Goal: Information Seeking & Learning: Learn about a topic

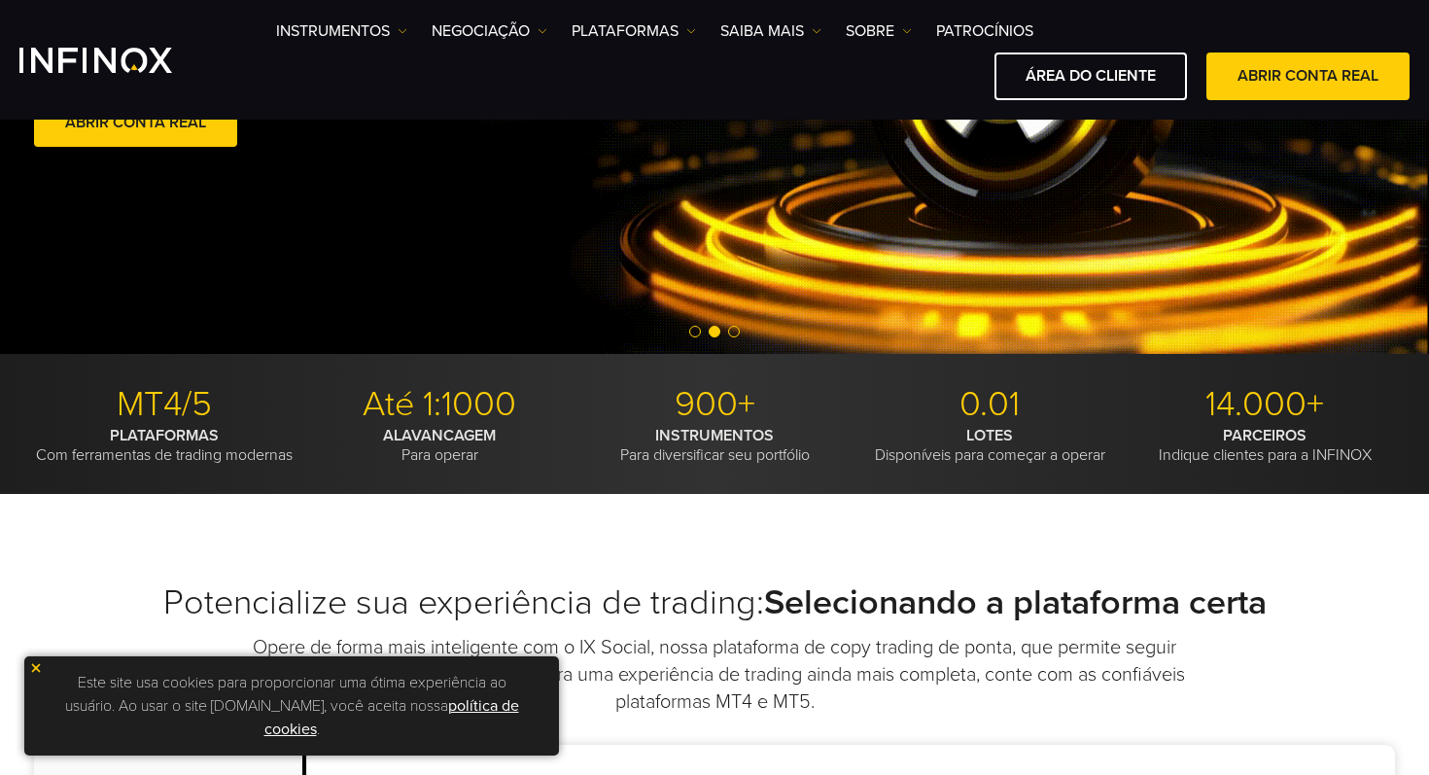
scroll to position [354, 0]
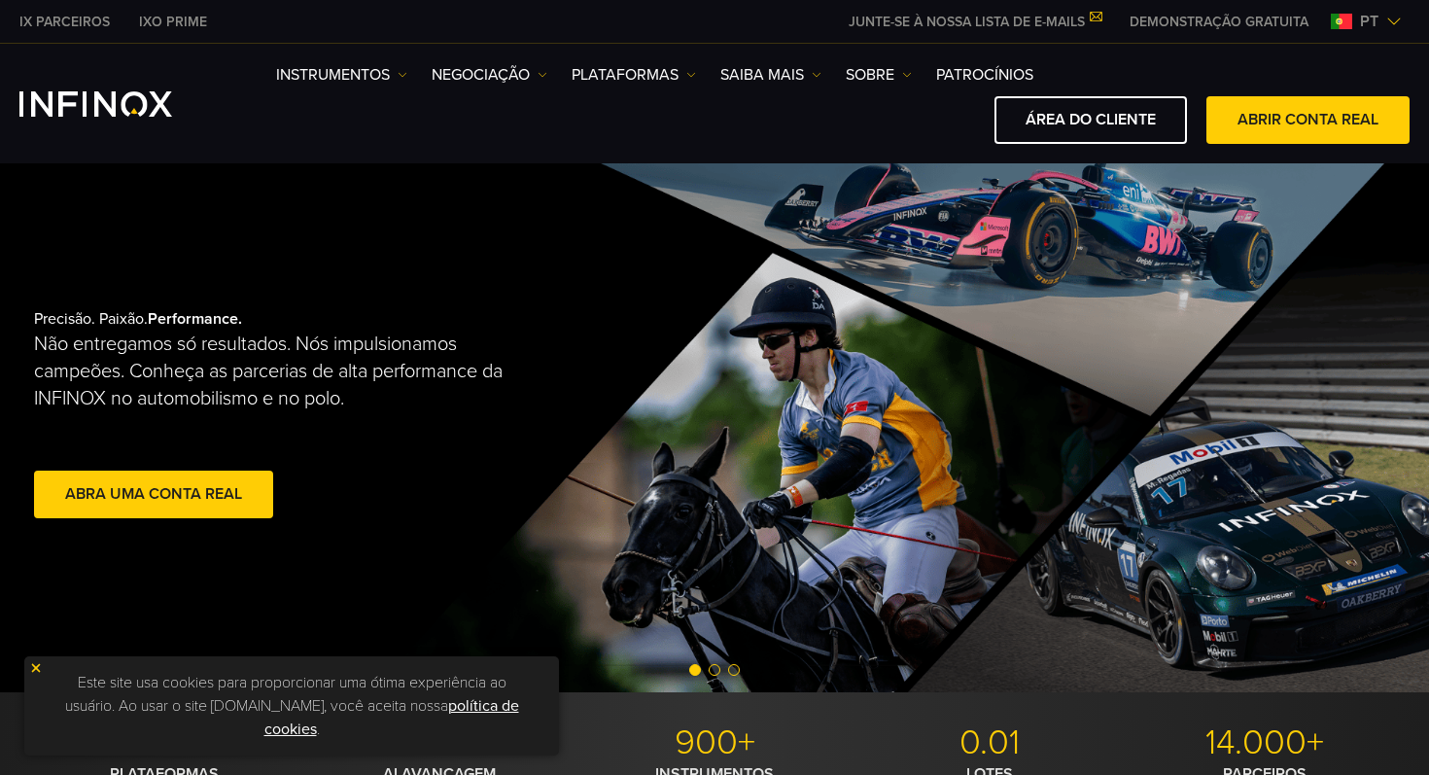
click at [29, 668] on img at bounding box center [36, 668] width 14 height 14
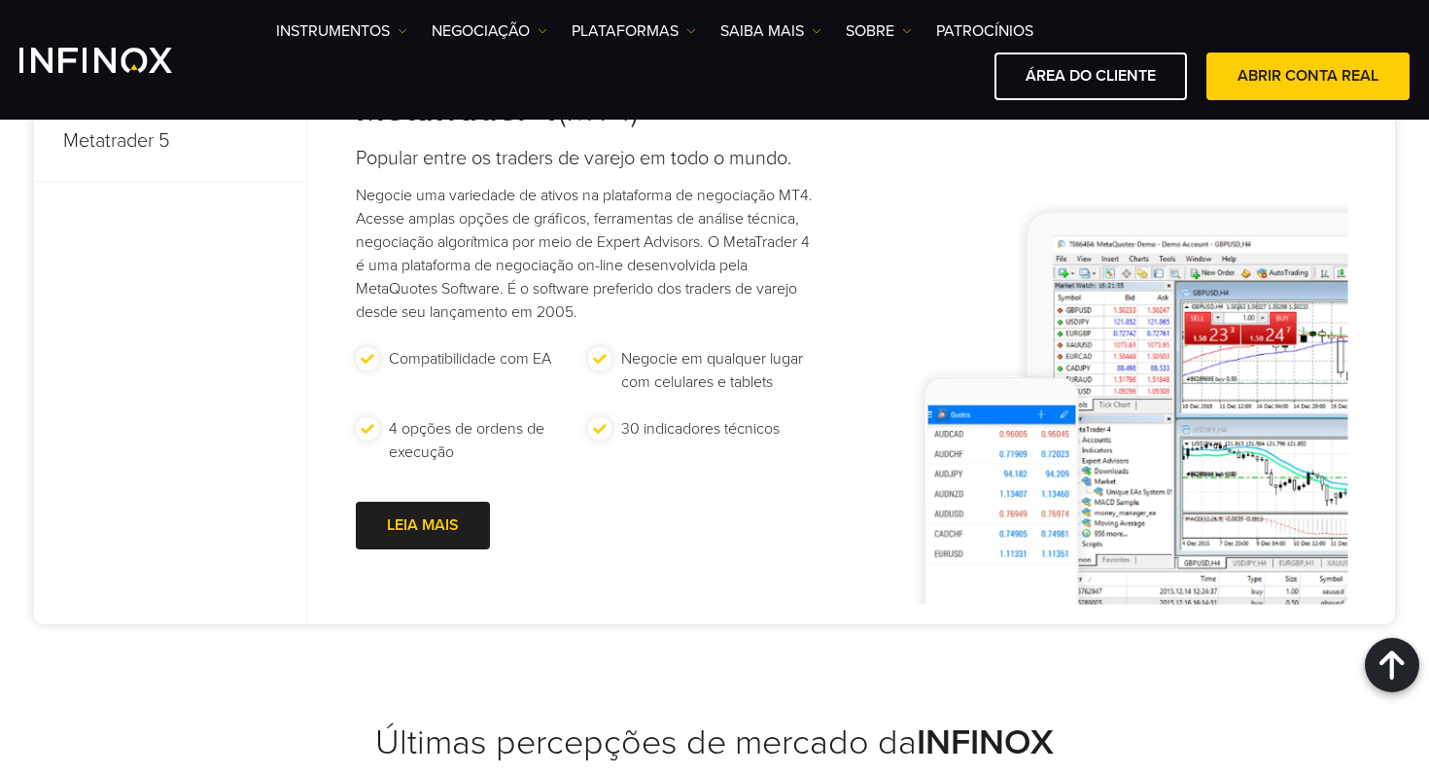
scroll to position [1077, 0]
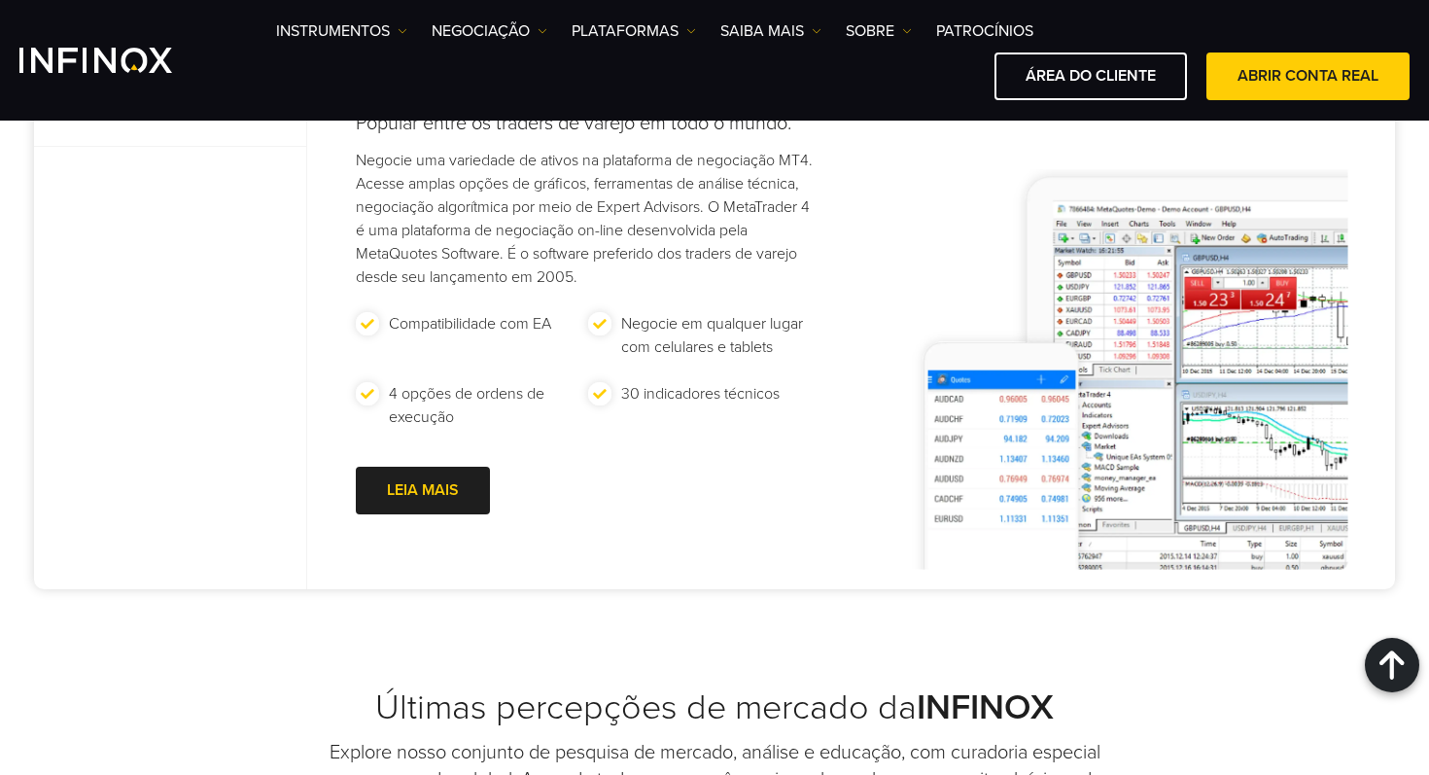
click at [596, 500] on div "LEIA MAIS Go to new page" at bounding box center [588, 494] width 464 height 54
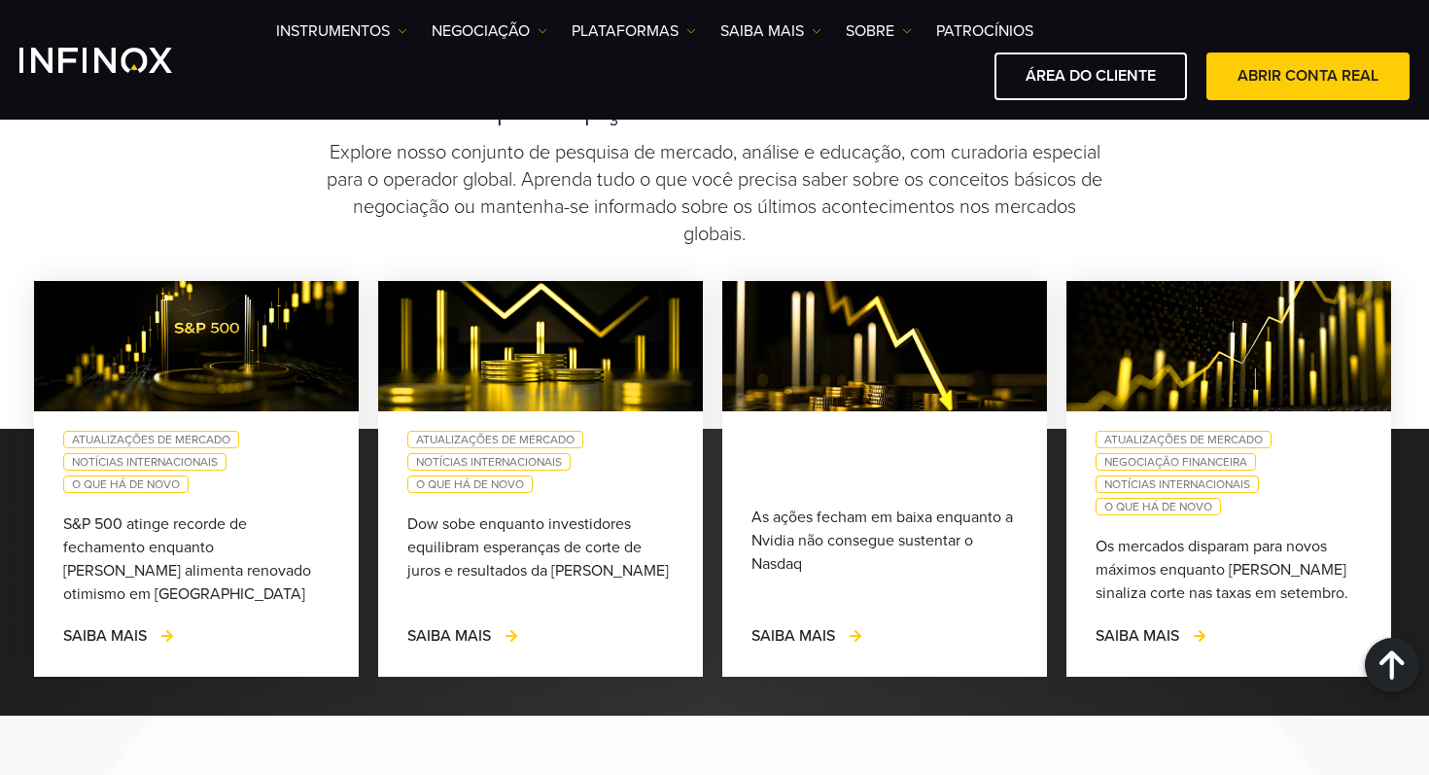
scroll to position [1519, 0]
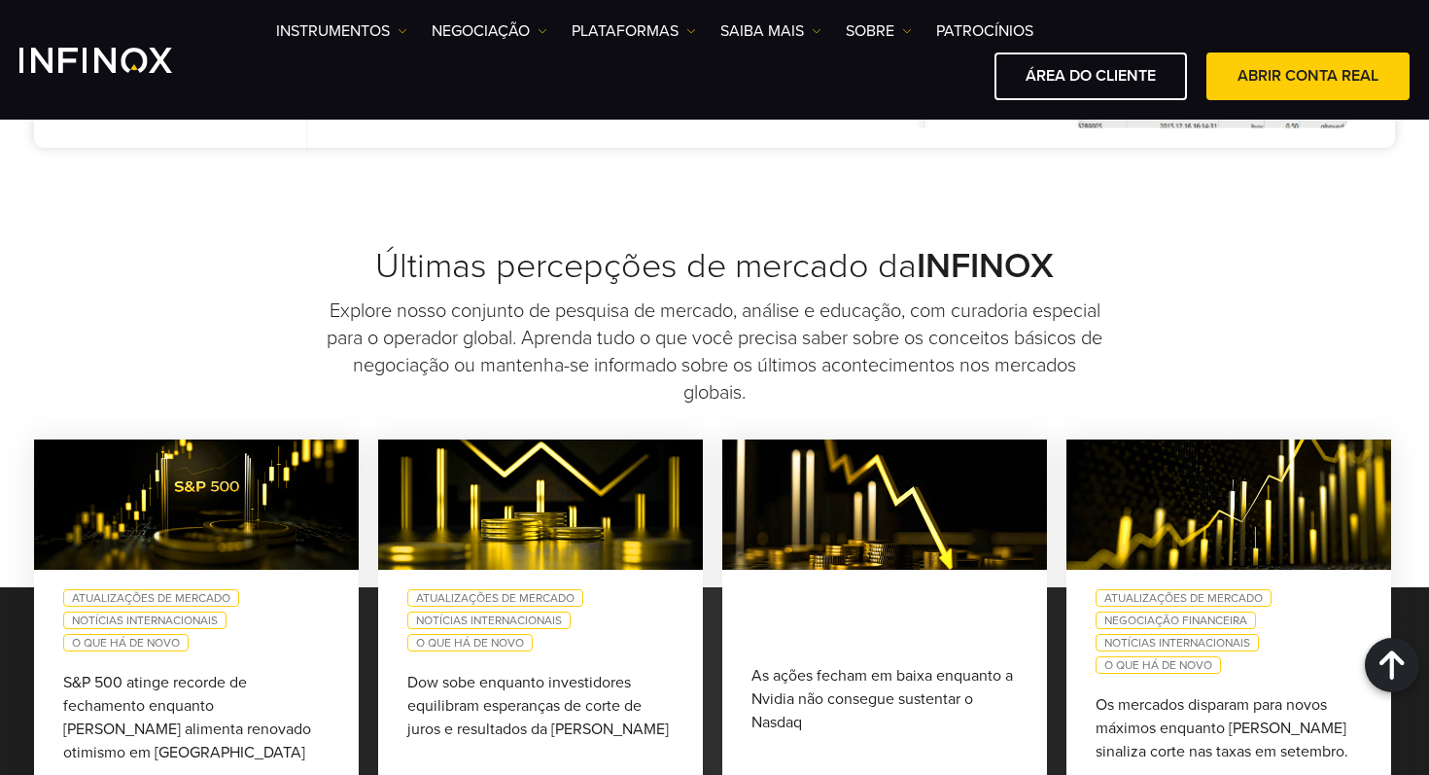
click at [117, 74] on div "Instrumentos Instrumentos Informações sobre produtos NEGOCIAÇÃO DEMO" at bounding box center [714, 59] width 1390 height 81
click at [132, 71] on img "INFINOX Logo" at bounding box center [95, 60] width 153 height 25
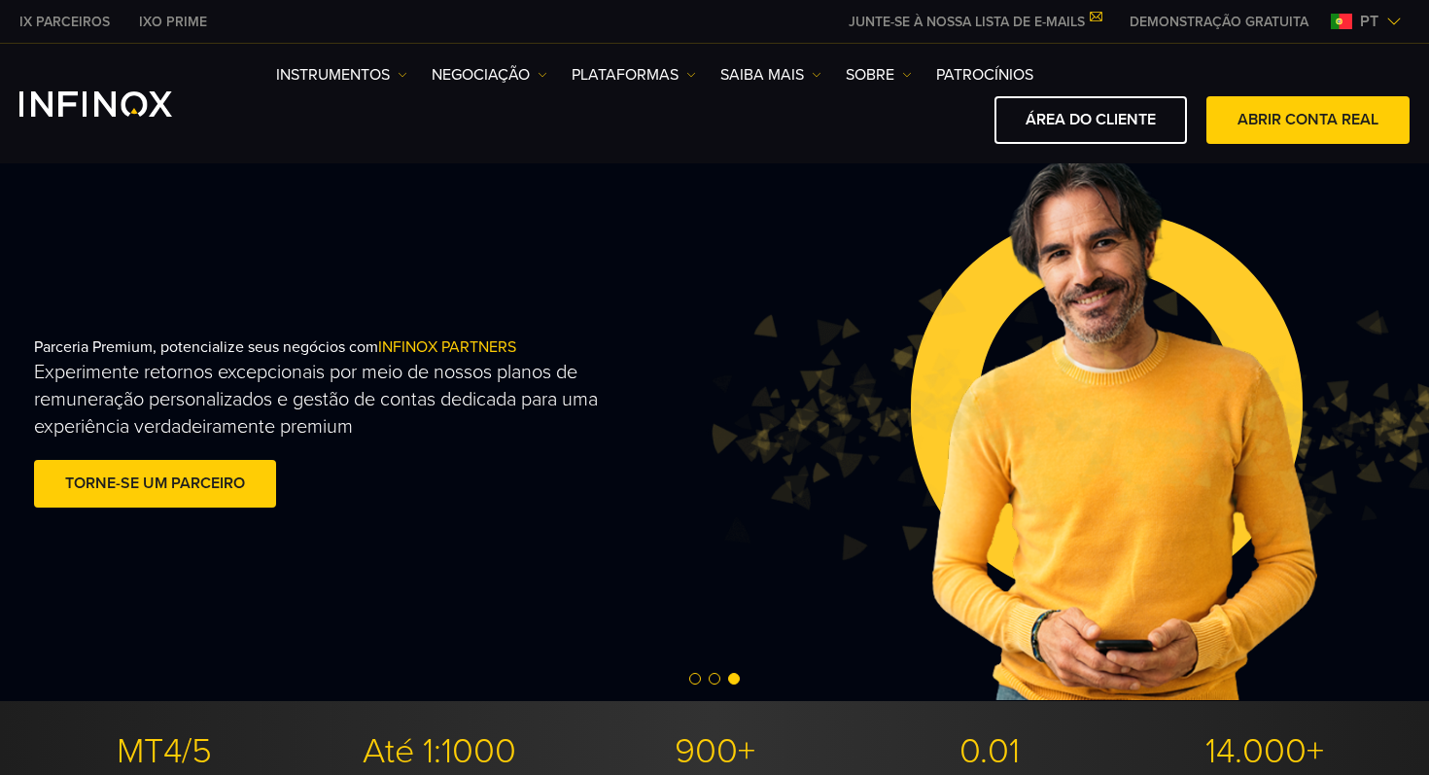
click at [89, 113] on img "INFINOX Logo" at bounding box center [95, 103] width 153 height 25
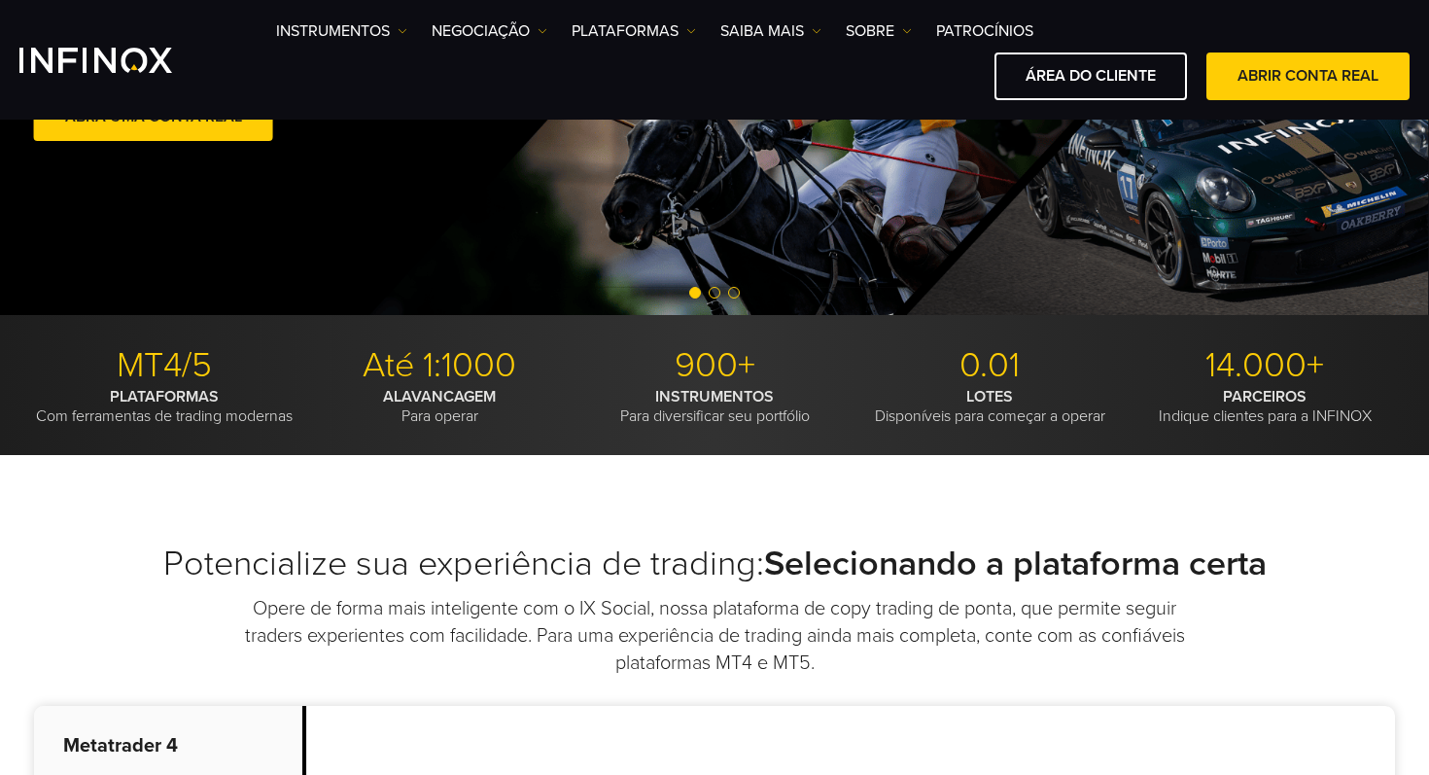
click at [717, 293] on span "Go to slide 2" at bounding box center [715, 293] width 12 height 12
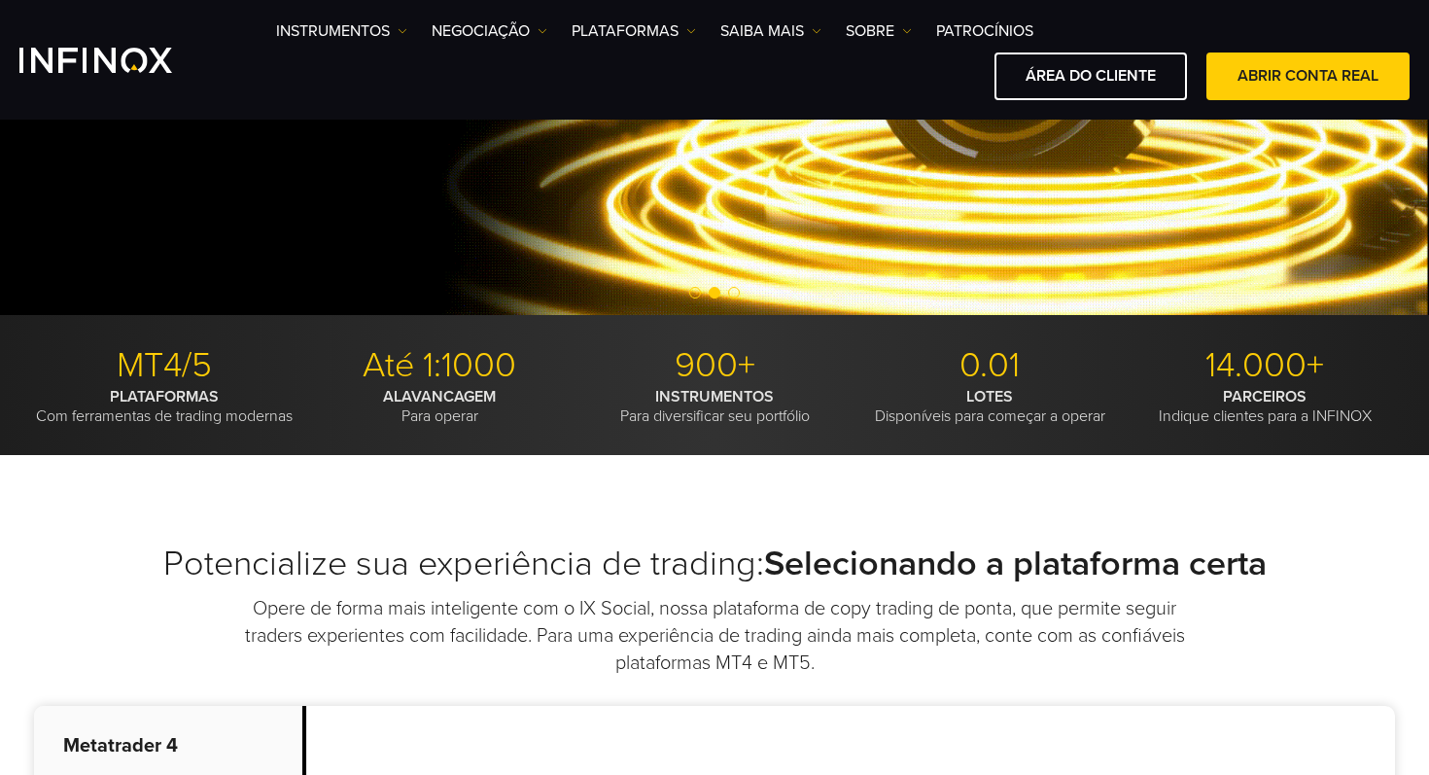
click at [733, 289] on span "Go to slide 3" at bounding box center [734, 293] width 12 height 12
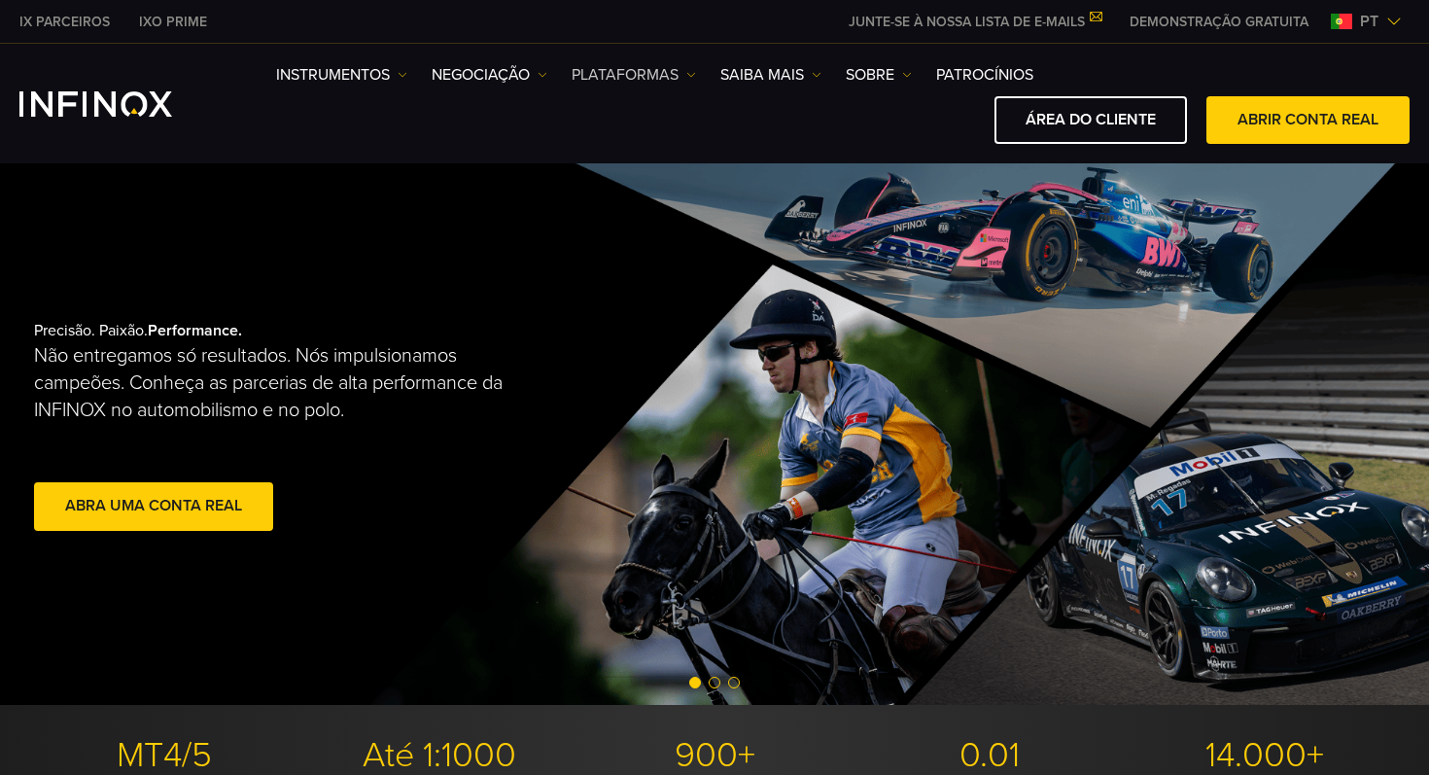
click at [687, 70] on img at bounding box center [691, 75] width 10 height 10
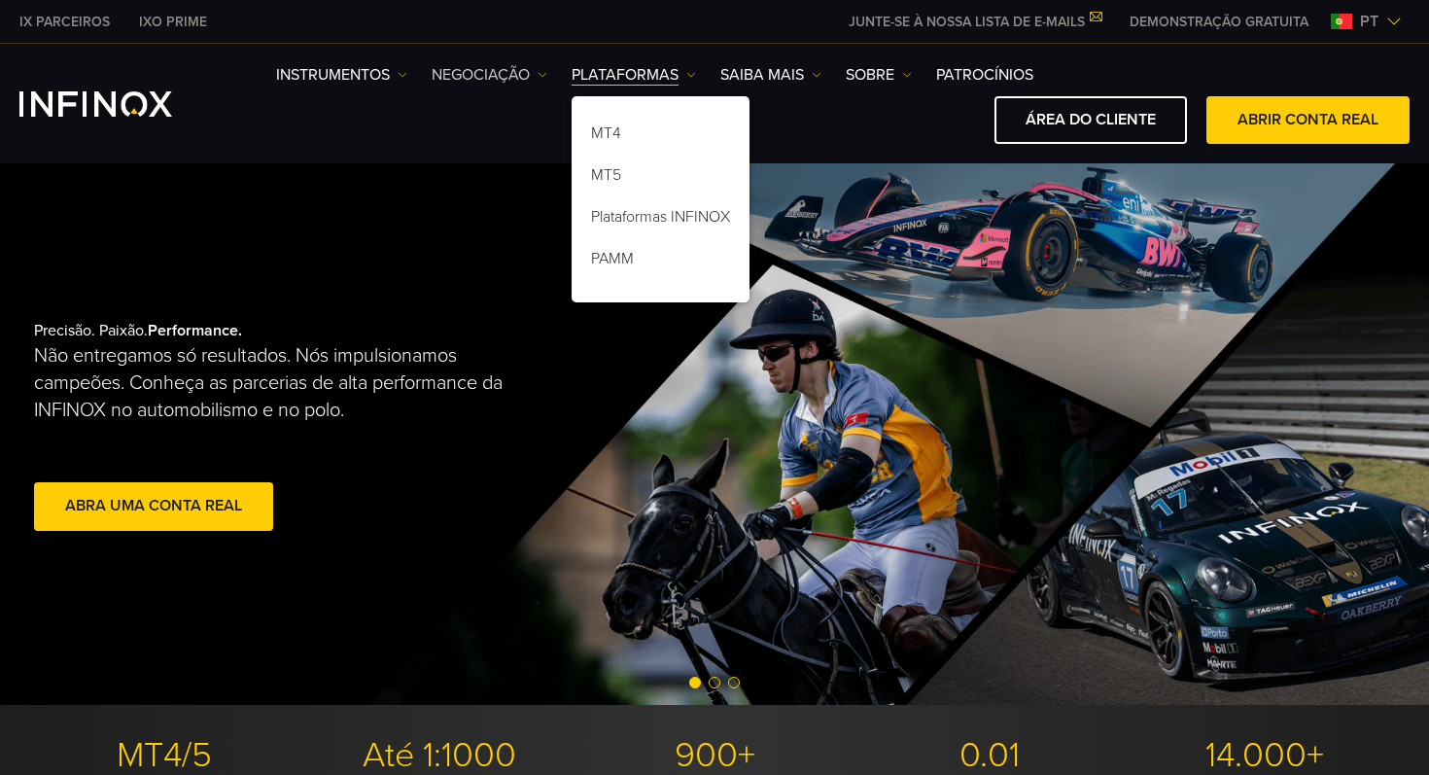
click at [521, 80] on link "NEGOCIAÇÃO" at bounding box center [490, 74] width 116 height 23
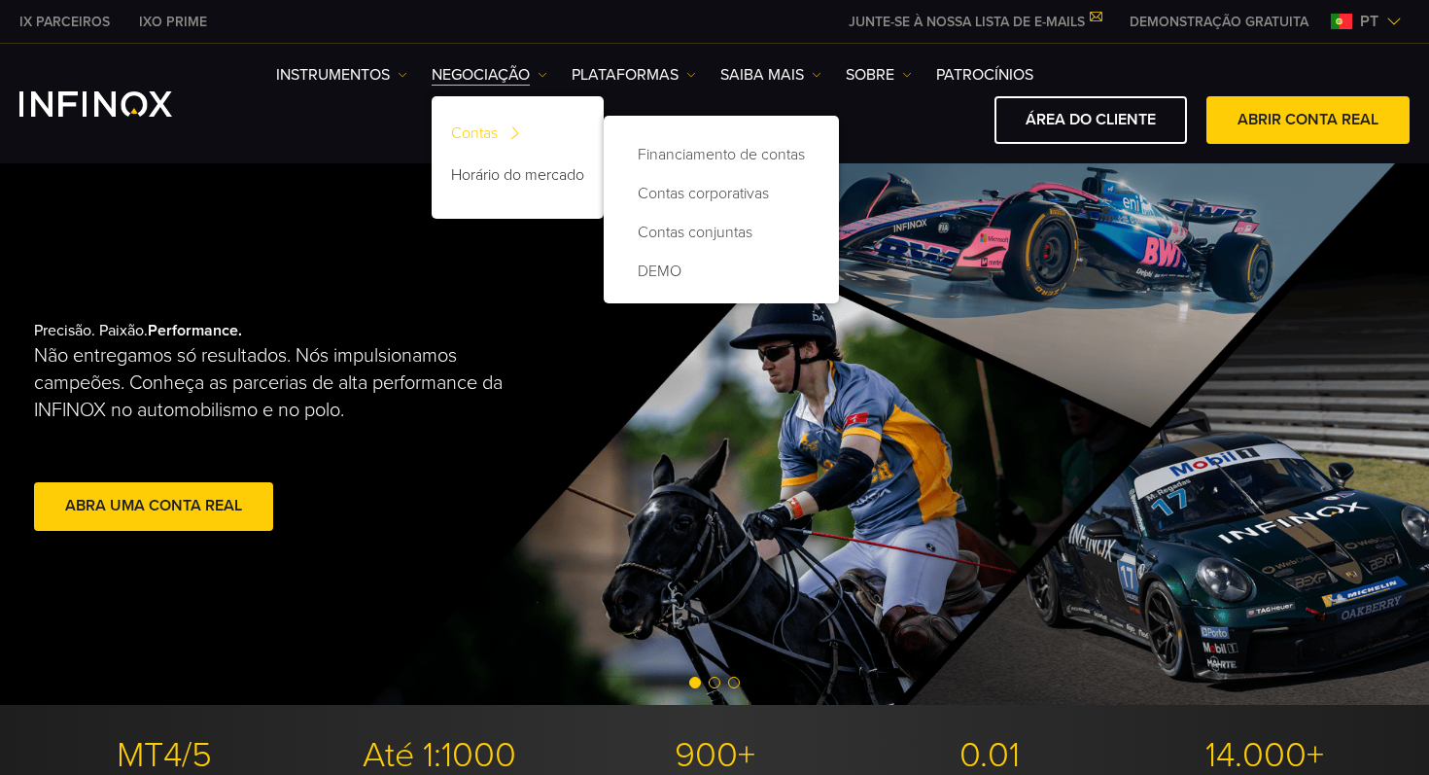
click at [462, 131] on link "Contas" at bounding box center [518, 137] width 172 height 42
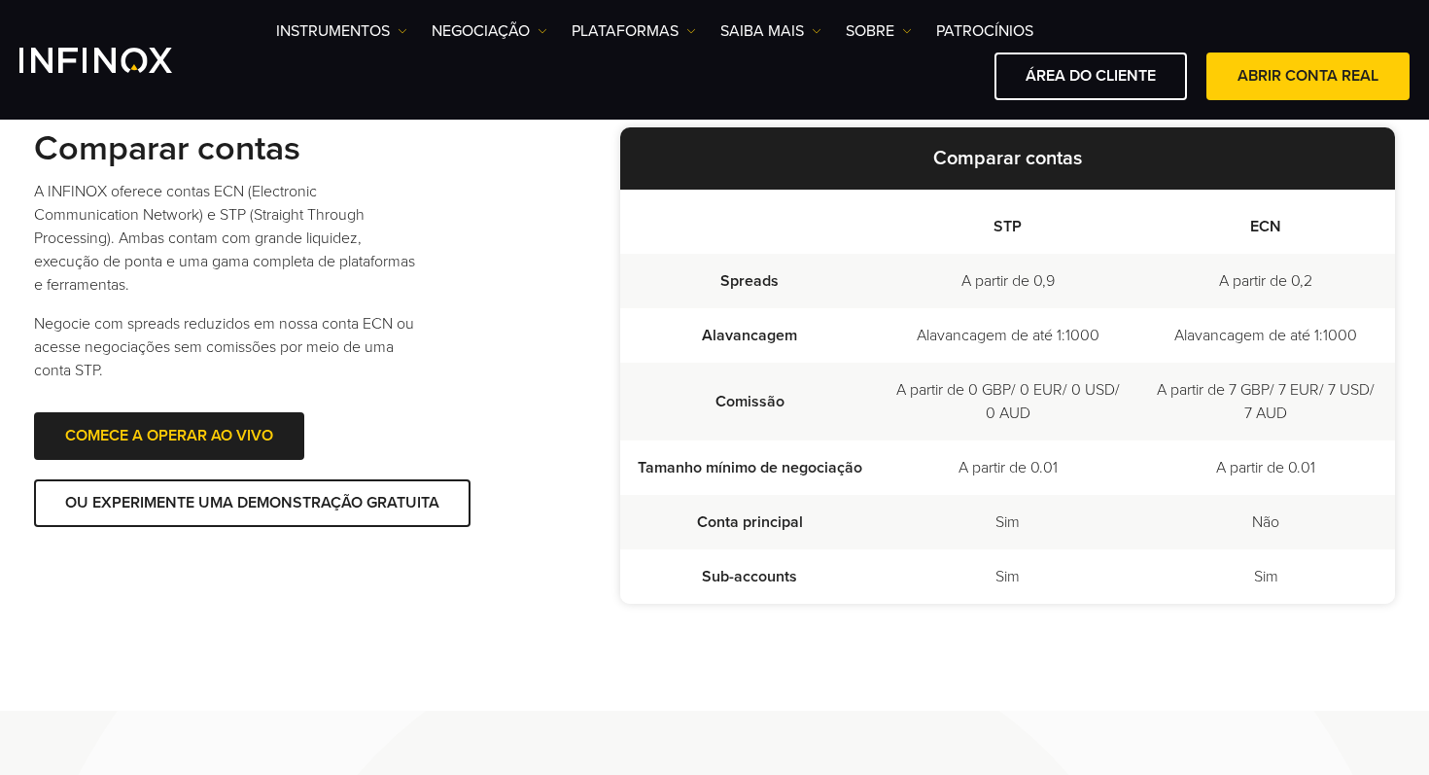
scroll to position [522, 0]
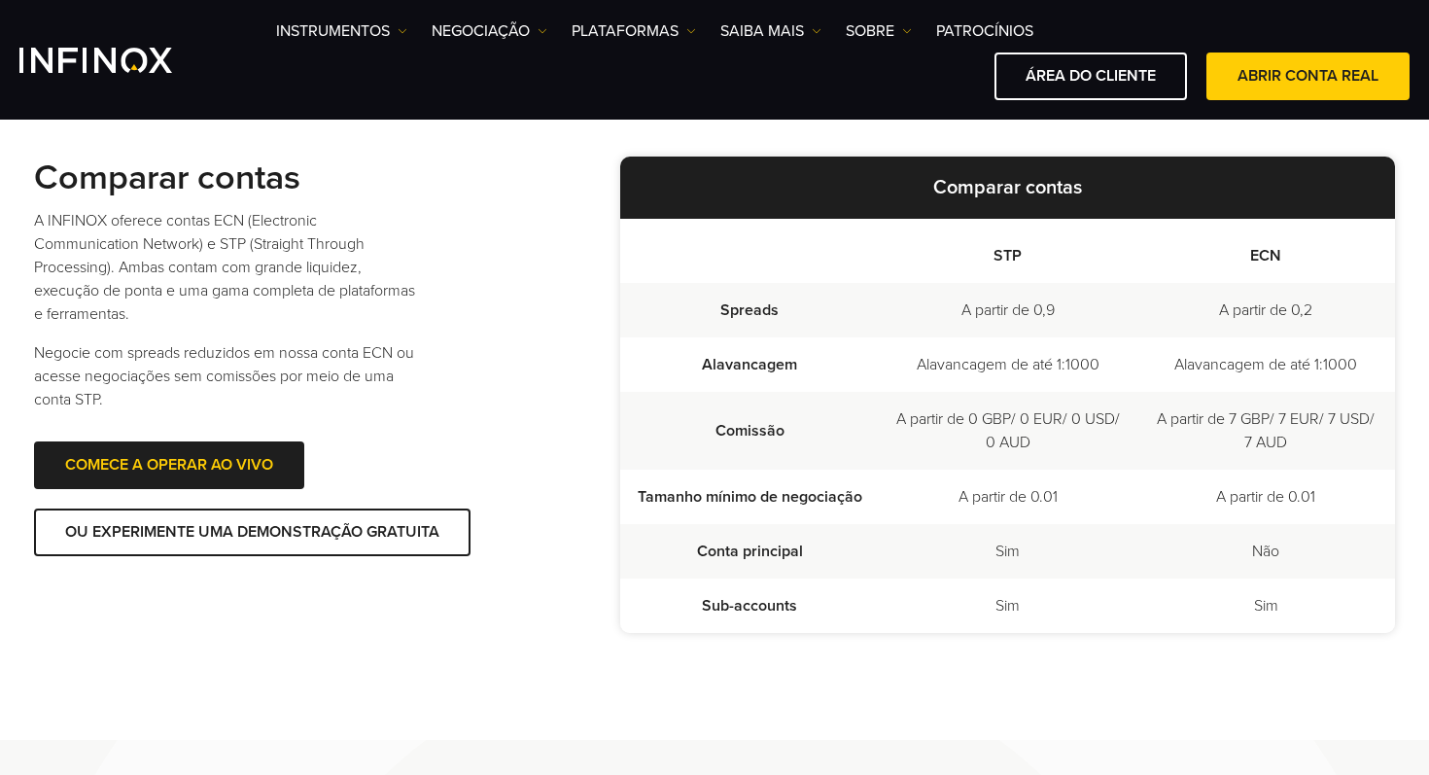
click at [148, 46] on div "Instrumentos Instrumentos Informações sobre produtos NEGOCIAÇÃO DEMO" at bounding box center [714, 59] width 1390 height 81
click at [133, 69] on img "INFINOX Logo" at bounding box center [95, 60] width 153 height 25
